Goal: Transaction & Acquisition: Obtain resource

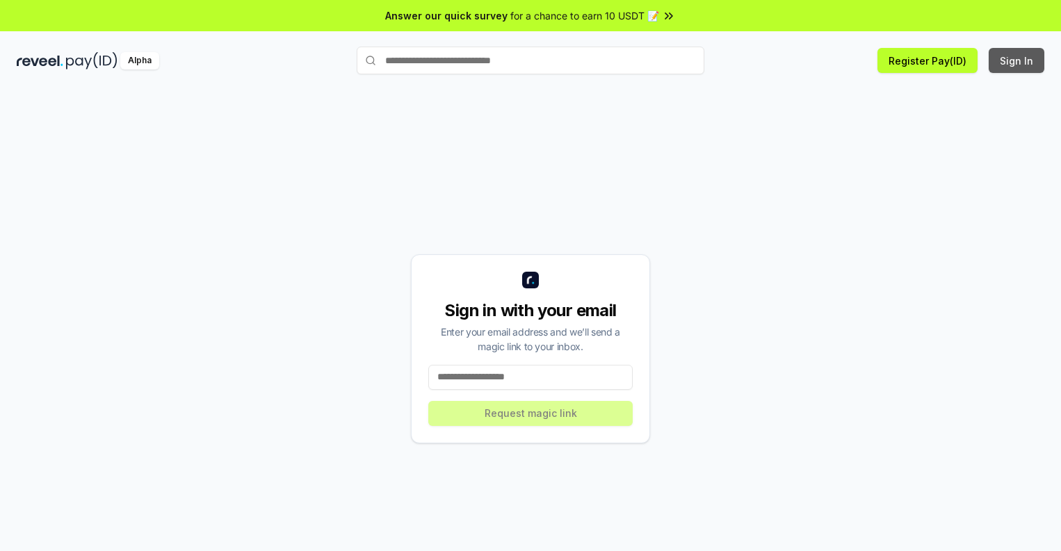
click at [1017, 60] on button "Sign In" at bounding box center [1017, 60] width 56 height 25
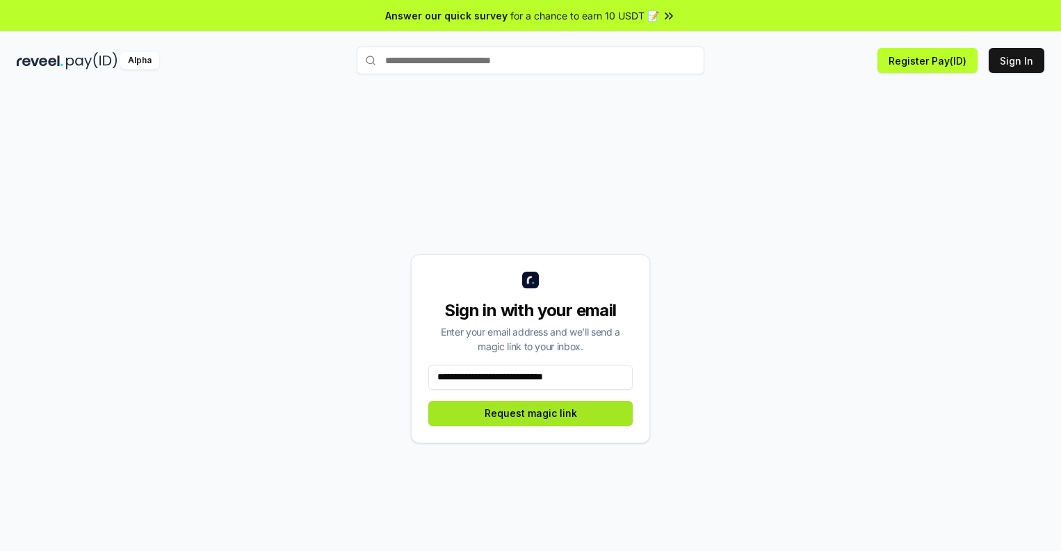
type input "**********"
click at [530, 413] on button "Request magic link" at bounding box center [530, 413] width 204 height 25
